Goal: Task Accomplishment & Management: Manage account settings

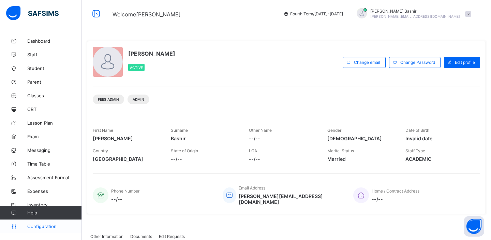
click at [41, 226] on span "Configuration" at bounding box center [54, 225] width 54 height 5
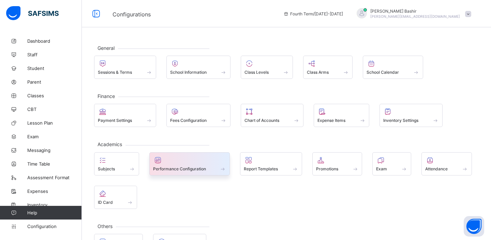
click at [189, 169] on span "Performance Configuration" at bounding box center [179, 168] width 53 height 5
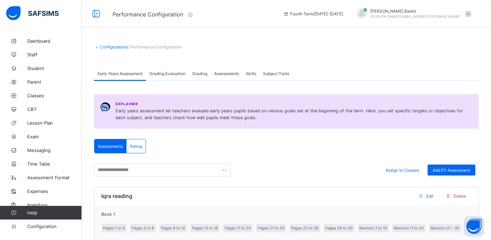
click at [193, 14] on icon at bounding box center [189, 14] width 7 height 7
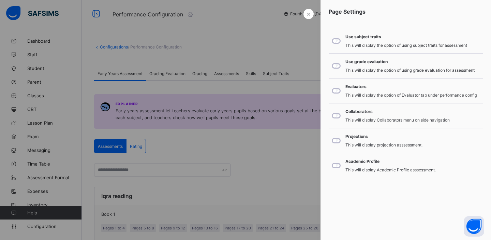
click at [327, 72] on div "Page Settings Use subject traits This will display the option of using subject …" at bounding box center [405, 93] width 170 height 186
click at [279, 59] on div at bounding box center [245, 120] width 491 height 240
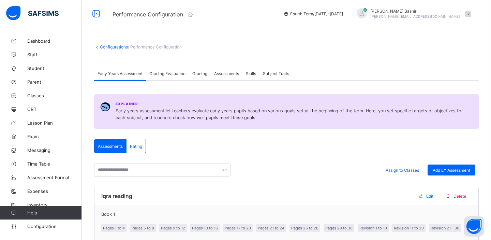
click at [447, 13] on span "[PERSON_NAME]" at bounding box center [415, 11] width 90 height 5
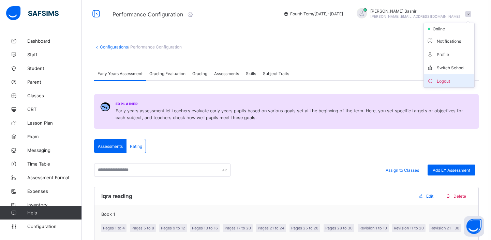
click at [446, 80] on span "Logout" at bounding box center [448, 81] width 45 height 8
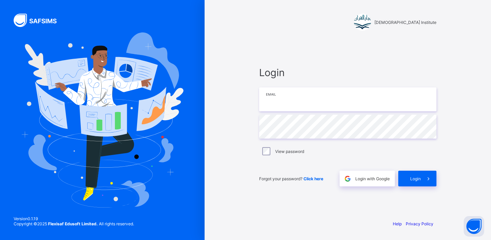
type input "**********"
click at [415, 176] on span "Login" at bounding box center [415, 178] width 11 height 5
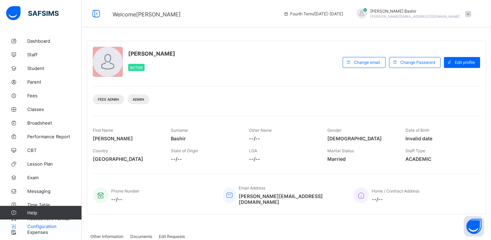
click at [40, 227] on span "Configuration" at bounding box center [54, 225] width 54 height 5
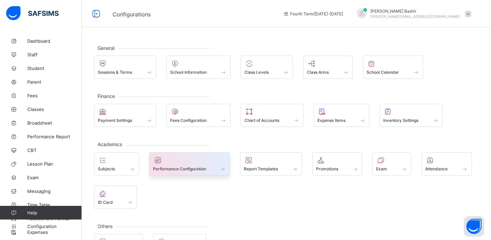
click at [181, 169] on span "Performance Configuration" at bounding box center [179, 168] width 53 height 5
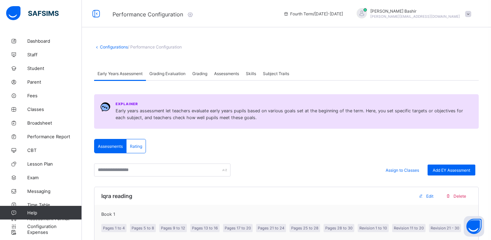
click at [191, 13] on icon at bounding box center [189, 14] width 7 height 7
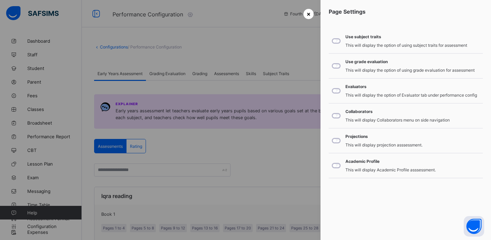
click at [306, 16] on span "×" at bounding box center [308, 13] width 4 height 7
